Goal: Task Accomplishment & Management: Use online tool/utility

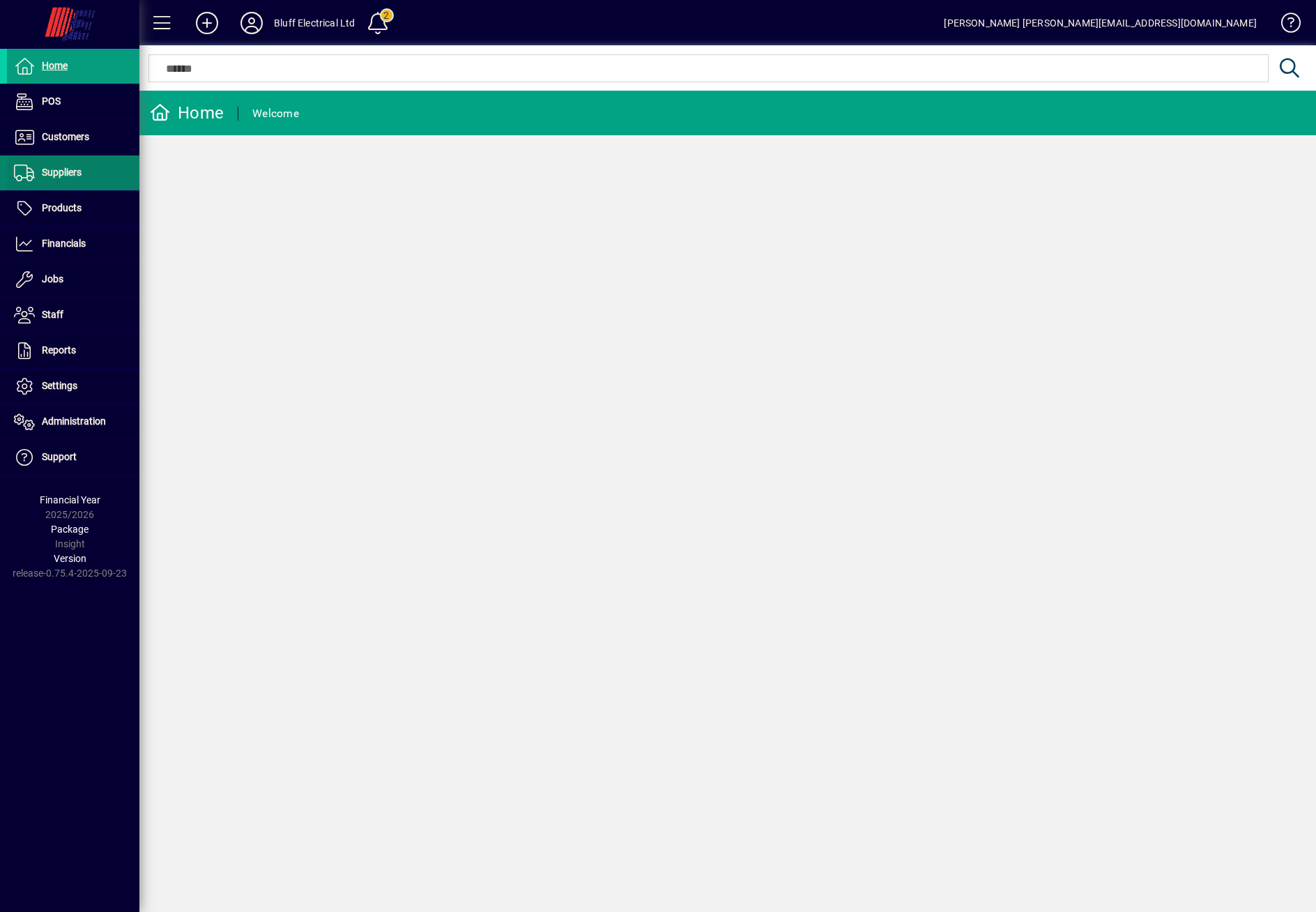
click at [72, 169] on span "Suppliers" at bounding box center [62, 171] width 39 height 11
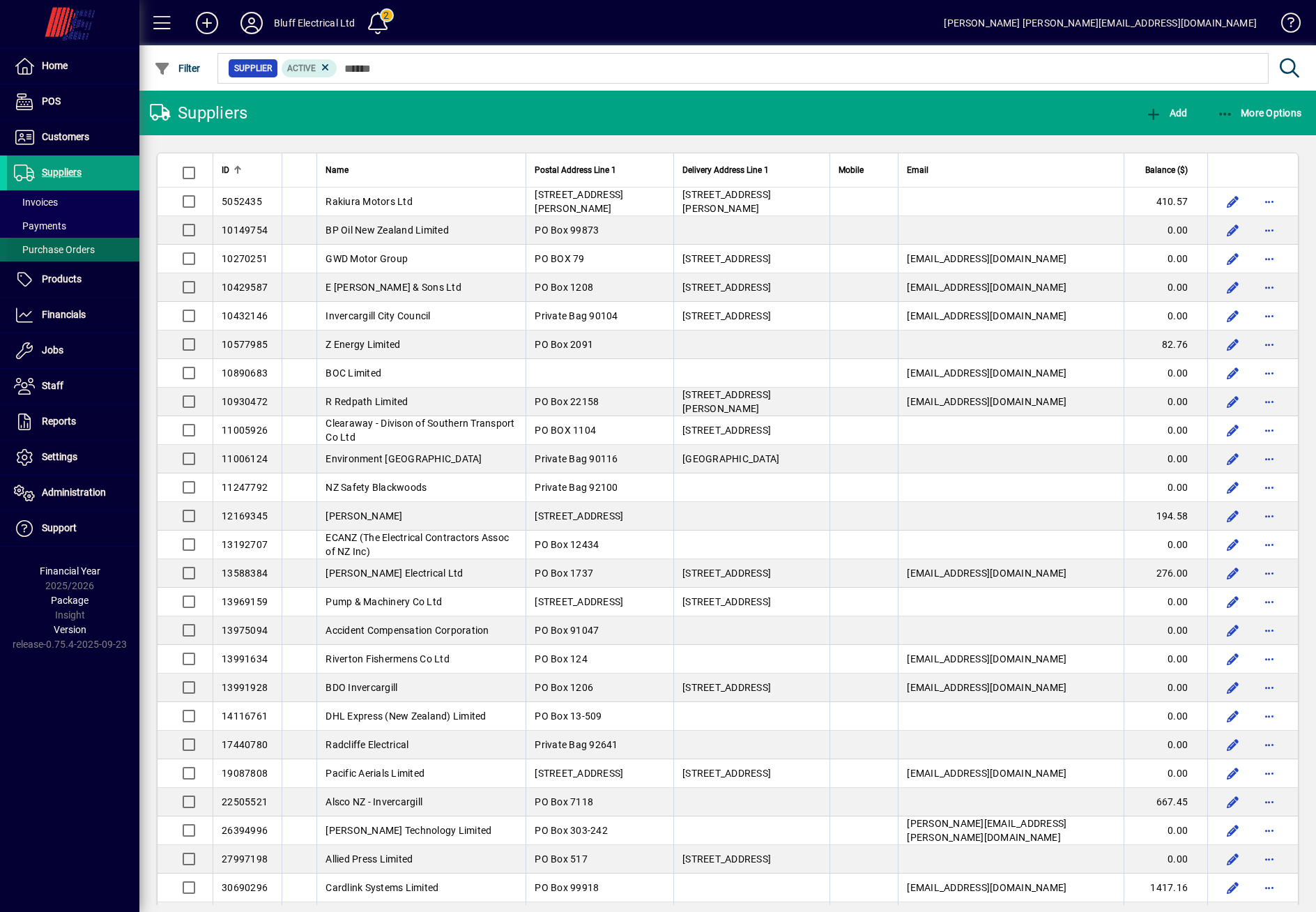
click at [51, 255] on span "Purchase Orders" at bounding box center [54, 249] width 81 height 11
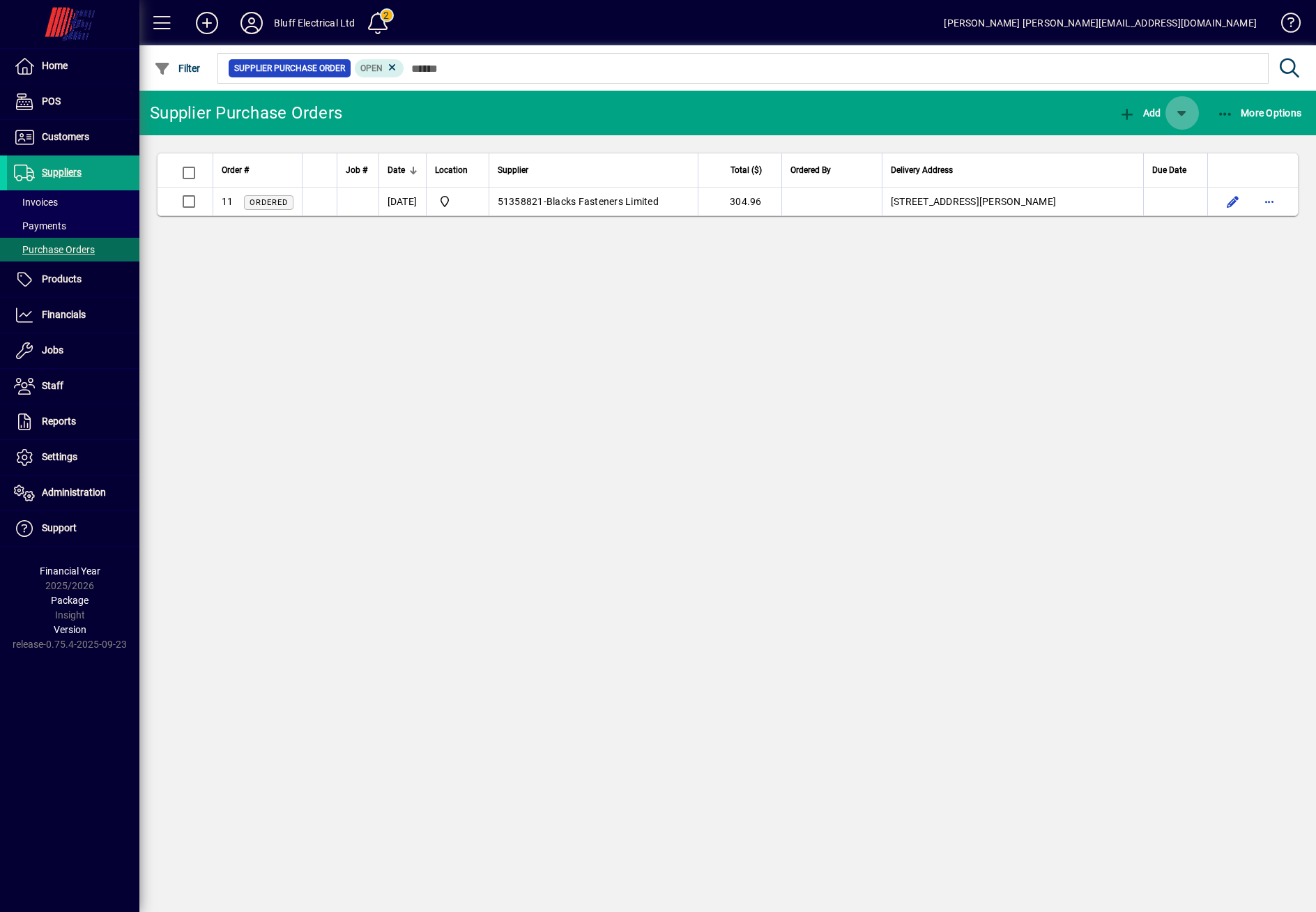
click at [1169, 113] on span "button" at bounding box center [1182, 113] width 33 height 33
click at [1132, 472] on div at bounding box center [658, 456] width 1316 height 912
click at [938, 541] on div "Supplier Purchase Orders Add More Options Order # Job # Date Location Supplier …" at bounding box center [728, 501] width 1177 height 821
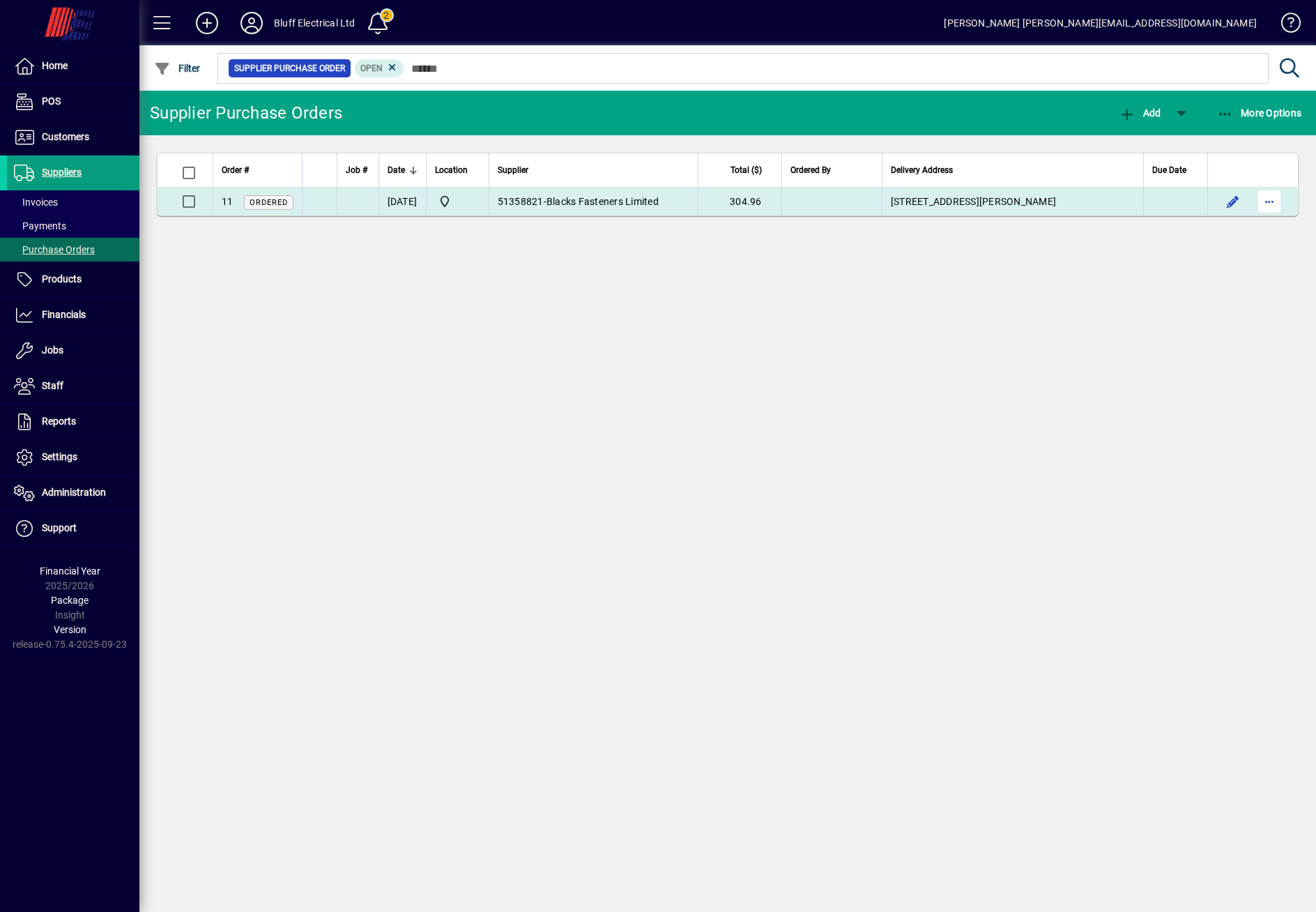
click at [1269, 204] on span "button" at bounding box center [1270, 202] width 33 height 33
